Goal: Transaction & Acquisition: Purchase product/service

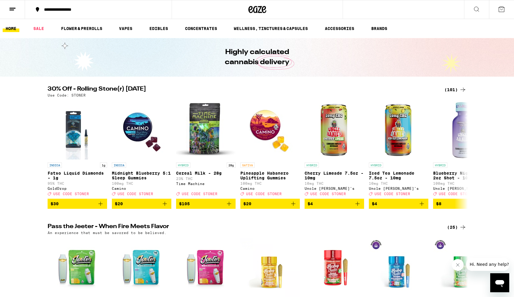
click at [450, 91] on div "(101)" at bounding box center [455, 89] width 22 height 7
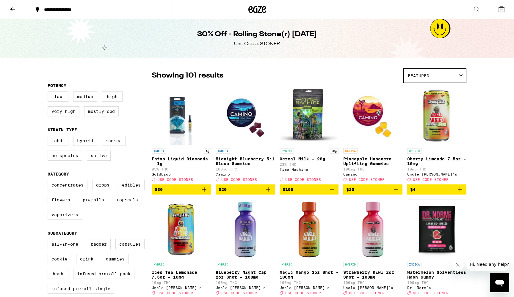
click at [12, 7] on icon at bounding box center [12, 9] width 7 height 7
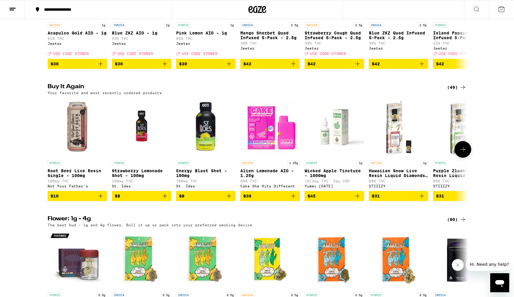
click at [461, 153] on icon at bounding box center [462, 149] width 7 height 7
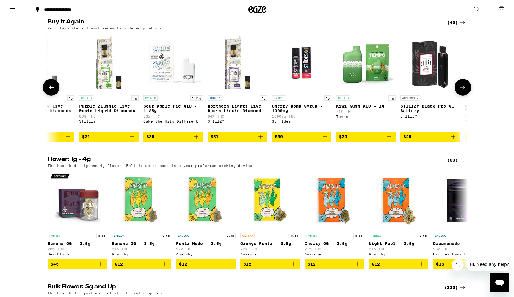
scroll to position [339, 0]
